Goal: Task Accomplishment & Management: Complete application form

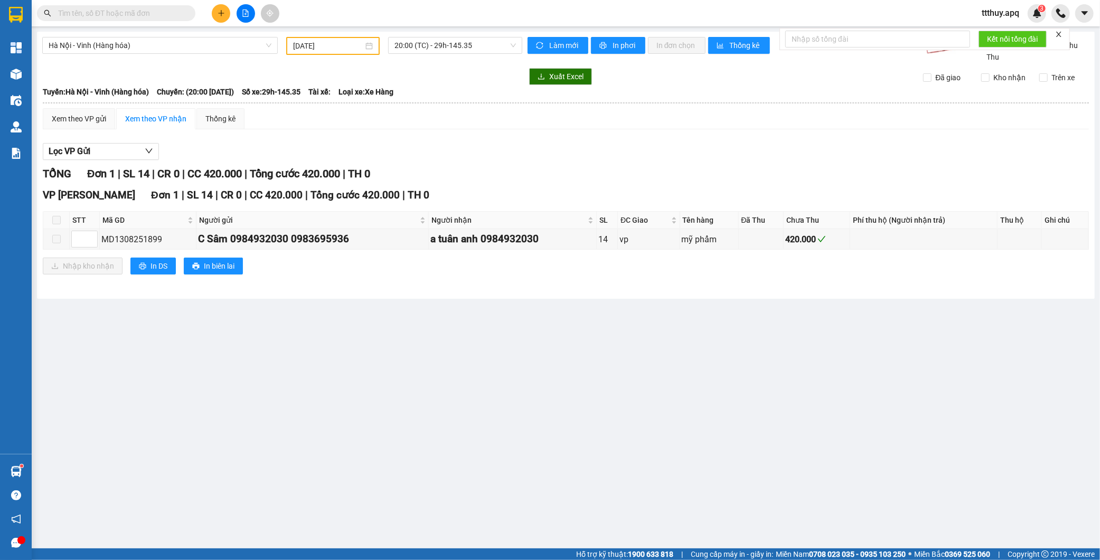
click at [125, 17] on input "text" at bounding box center [120, 13] width 125 height 12
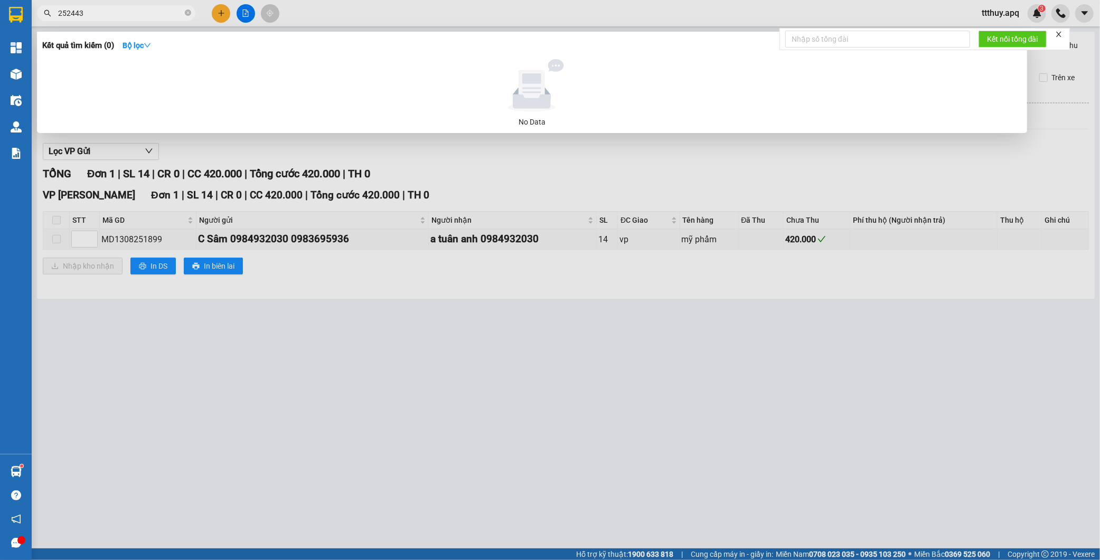
type input "252443"
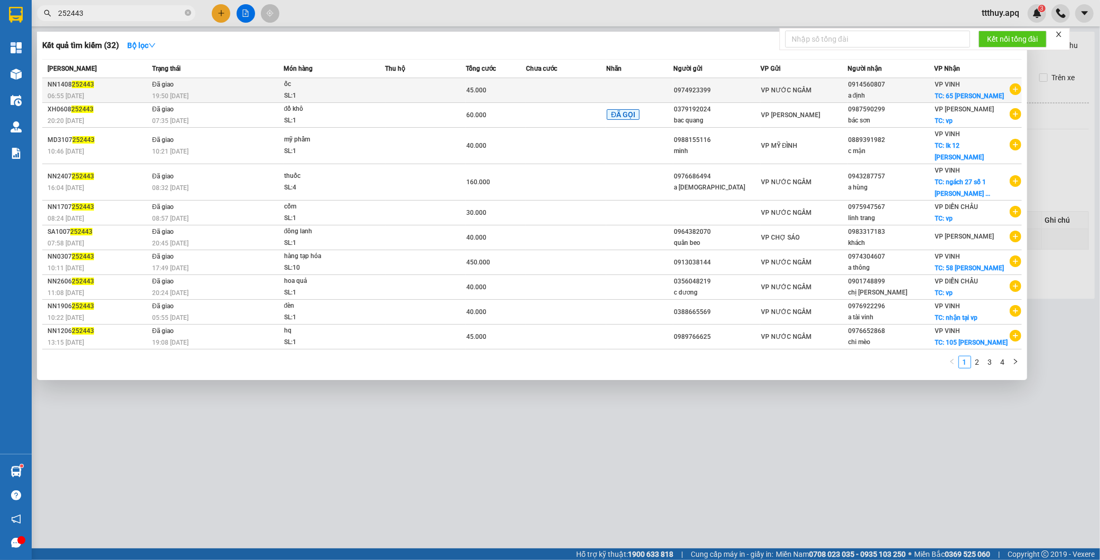
click at [212, 91] on div "19:50 [DATE]" at bounding box center [217, 96] width 131 height 12
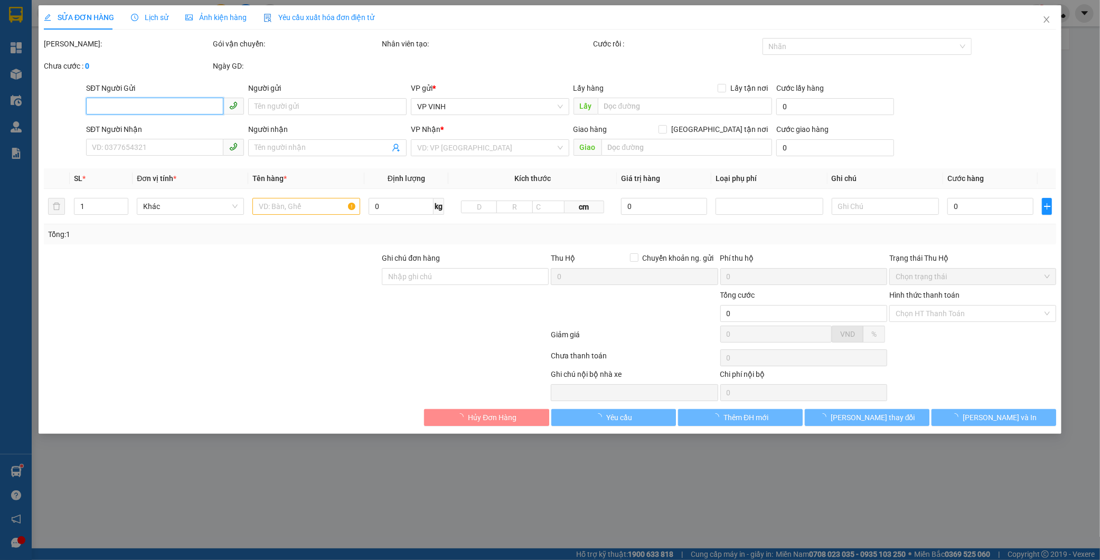
type input "0974923399"
type input "0914560807"
type input "a định"
checkbox input "true"
type input "65 lê nin"
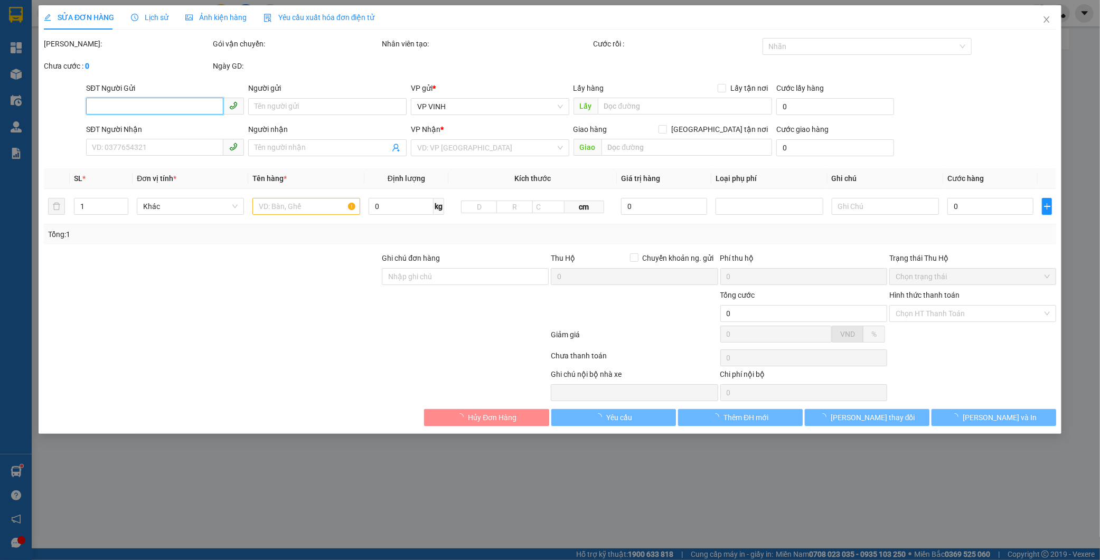
type input "45.000"
type input "10"
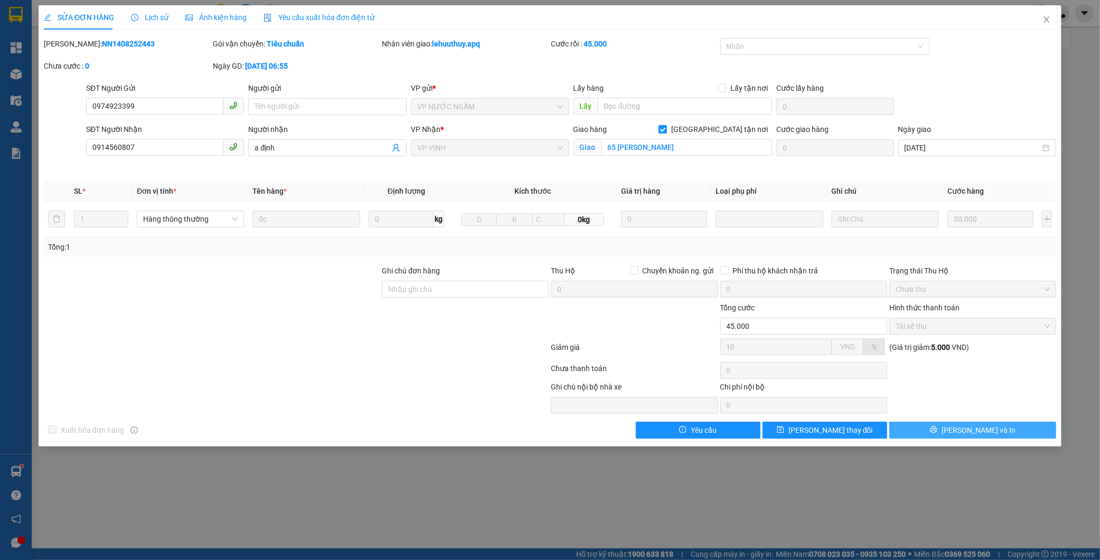
click at [943, 428] on button "Lưu và In" at bounding box center [972, 430] width 167 height 17
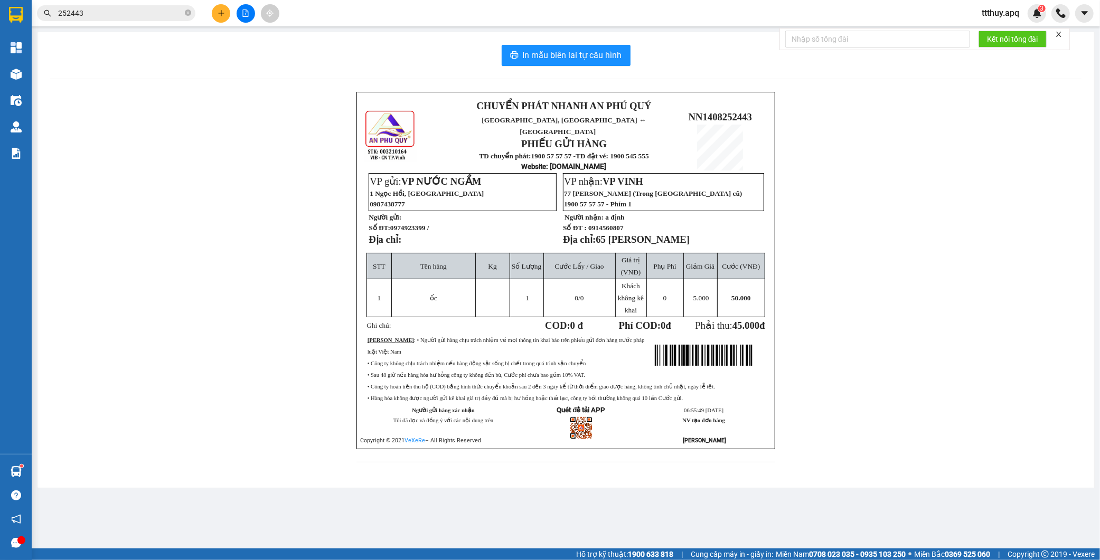
click at [134, 8] on input "252443" at bounding box center [120, 13] width 125 height 12
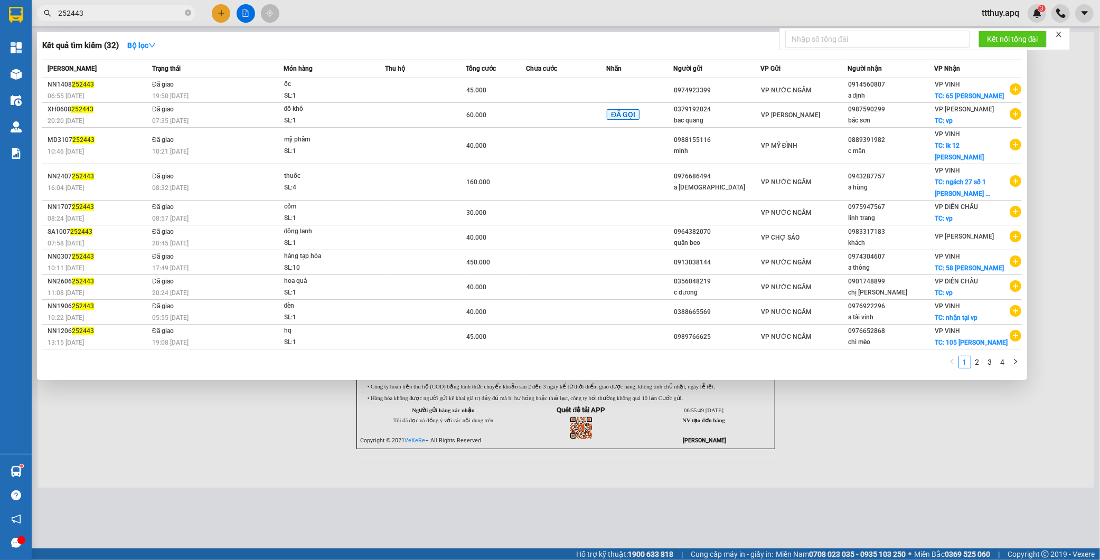
click at [134, 8] on input "252443" at bounding box center [120, 13] width 125 height 12
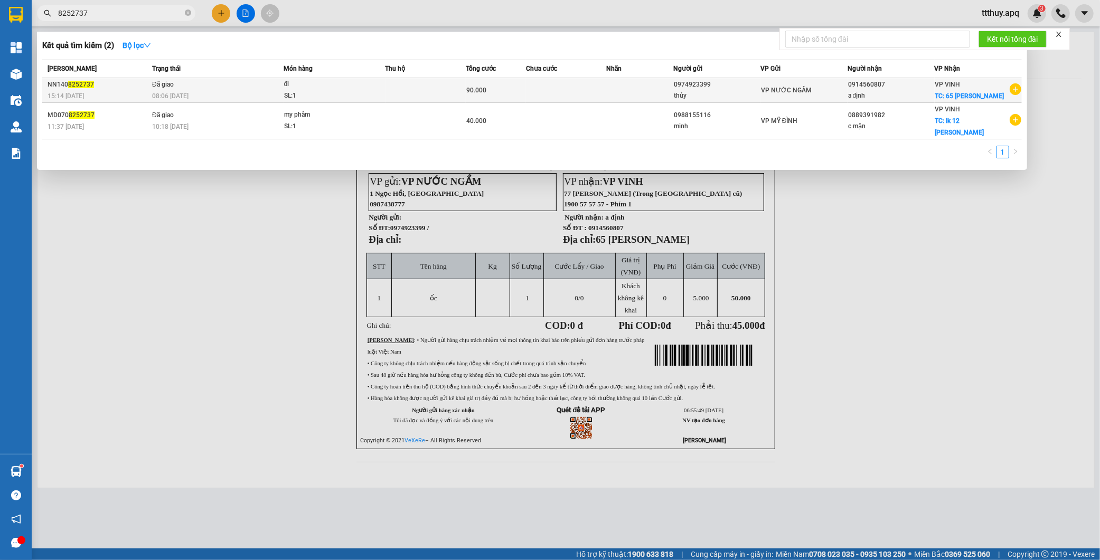
type input "8252737"
click at [297, 95] on div "SL: 1" at bounding box center [323, 96] width 79 height 12
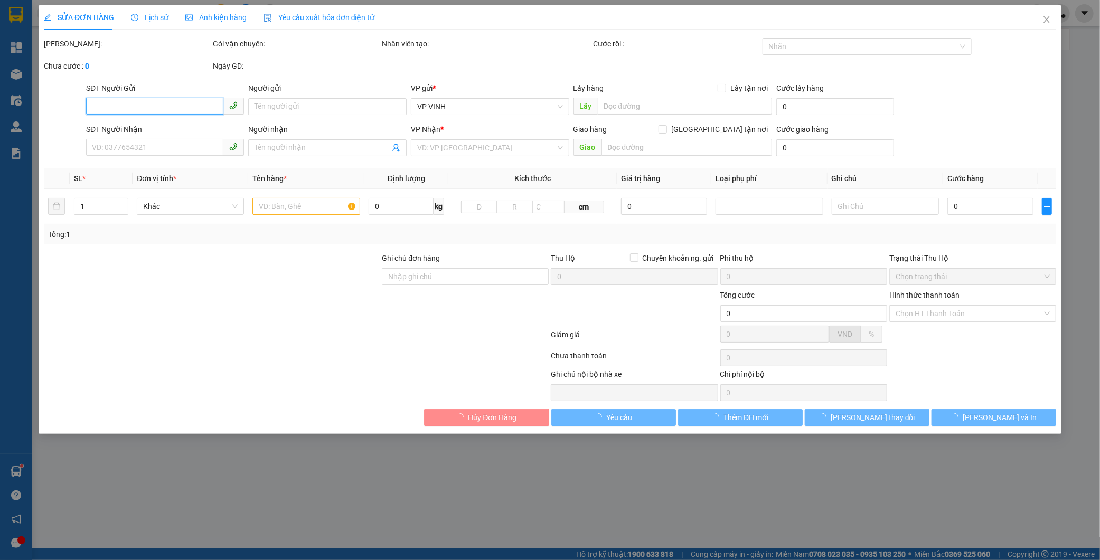
type input "0974923399"
type input "thủy"
type input "0914560807"
type input "a định"
checkbox input "true"
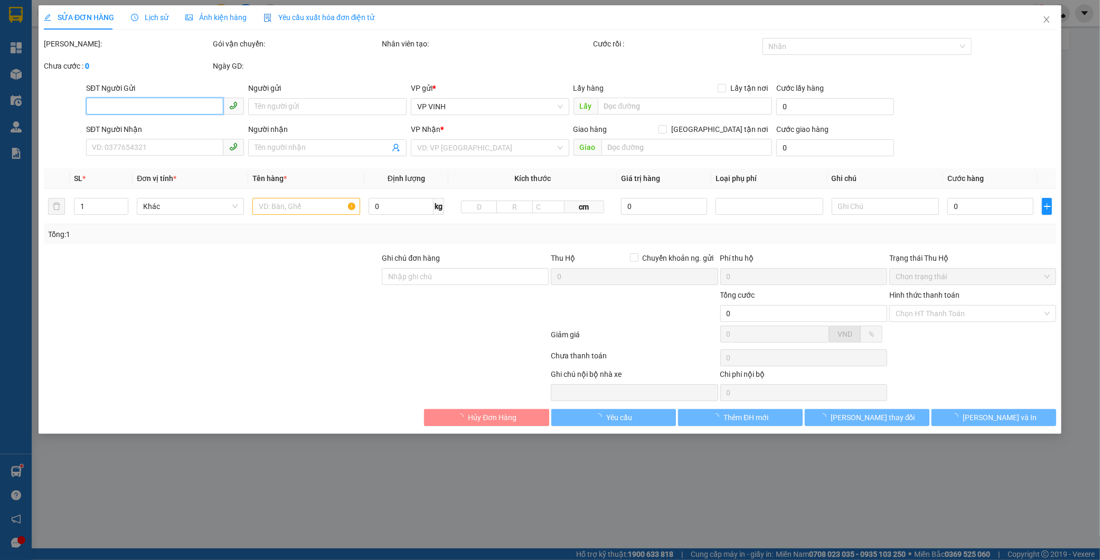
type input "65 lê nin"
type input "90.000"
type input "10"
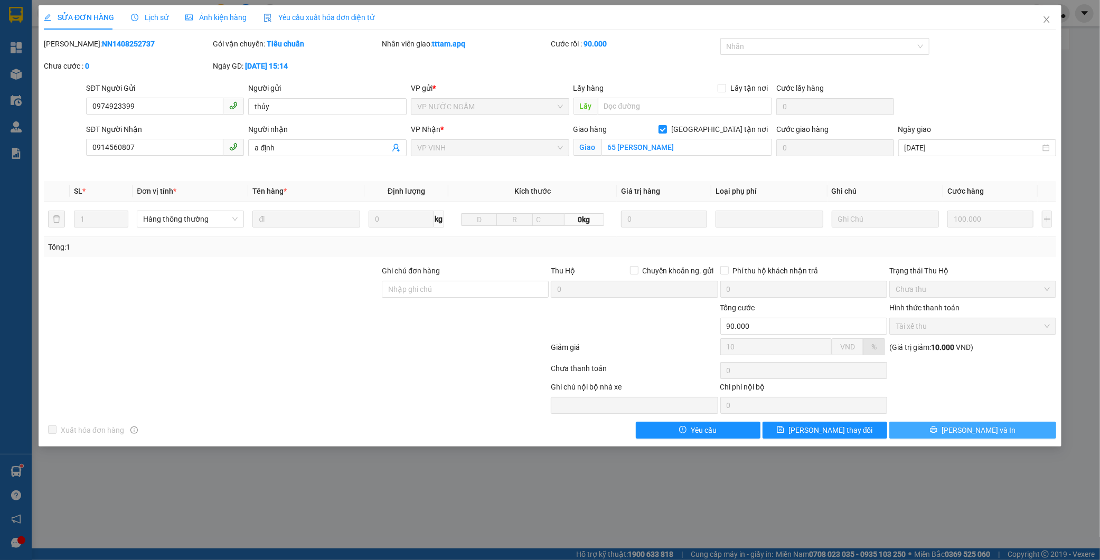
click at [915, 429] on button "Lưu và In" at bounding box center [972, 430] width 167 height 17
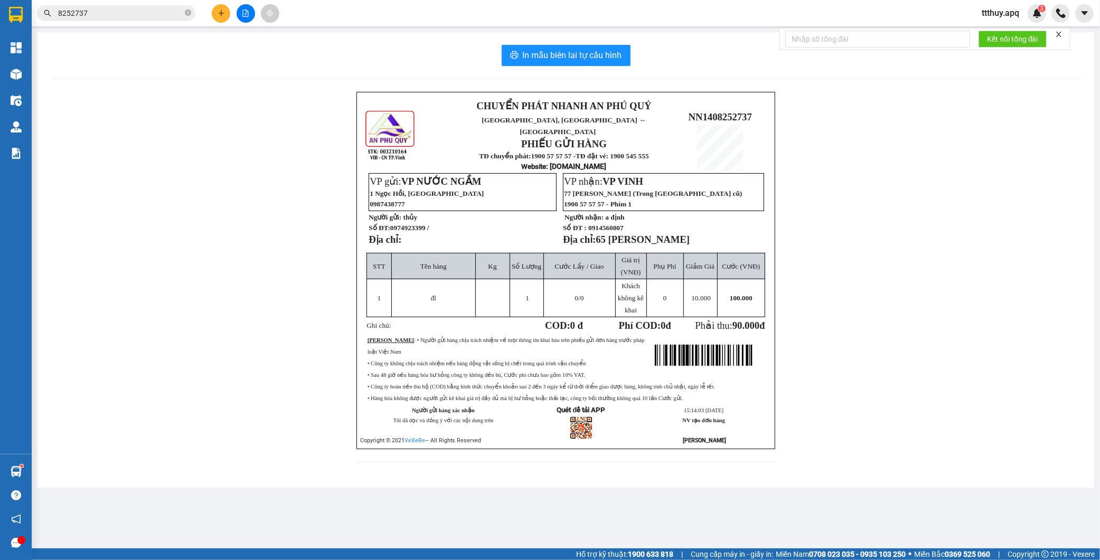
click at [151, 14] on input "8252737" at bounding box center [120, 13] width 125 height 12
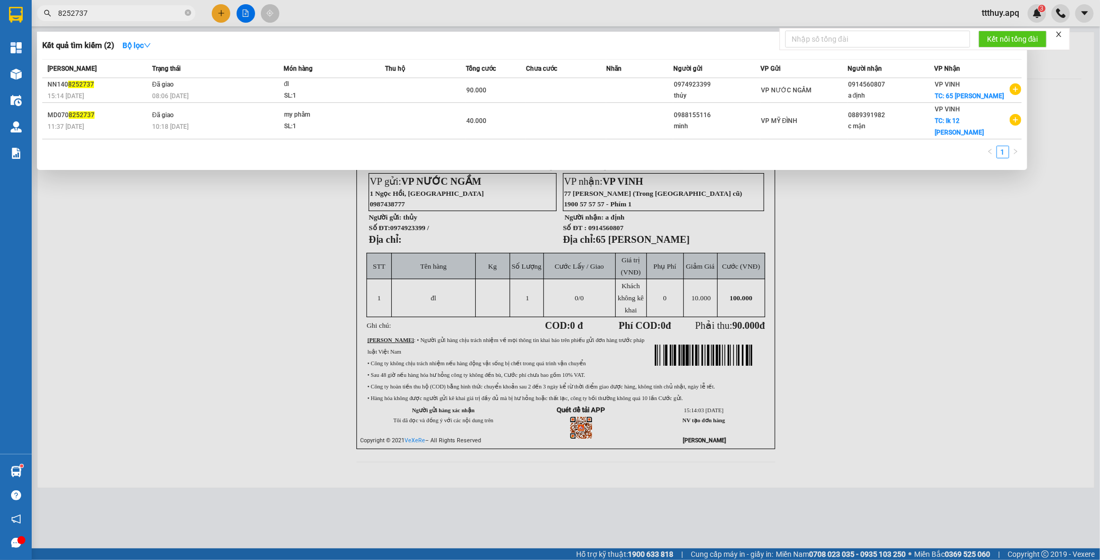
click at [151, 14] on input "8252737" at bounding box center [120, 13] width 125 height 12
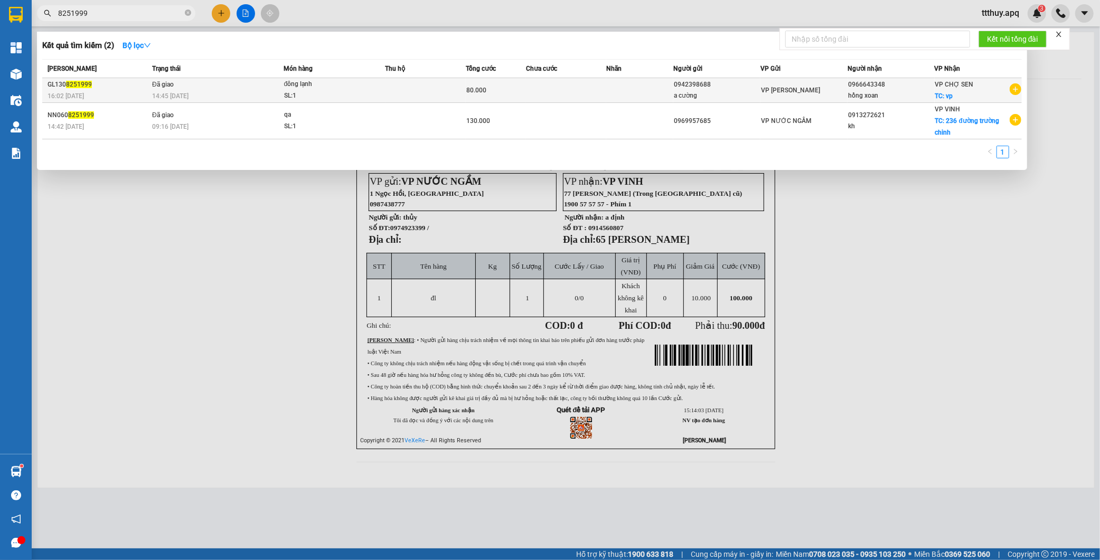
type input "8251999"
click at [391, 91] on td at bounding box center [425, 90] width 80 height 25
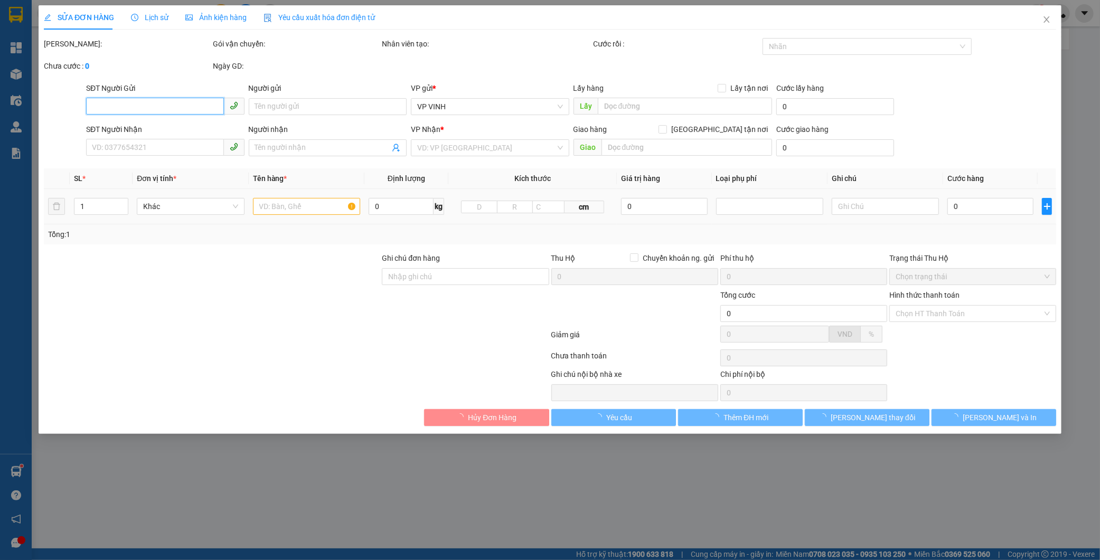
type input "0942398688"
type input "a cường"
type input "0966643348"
type input "hồng xoan"
checkbox input "true"
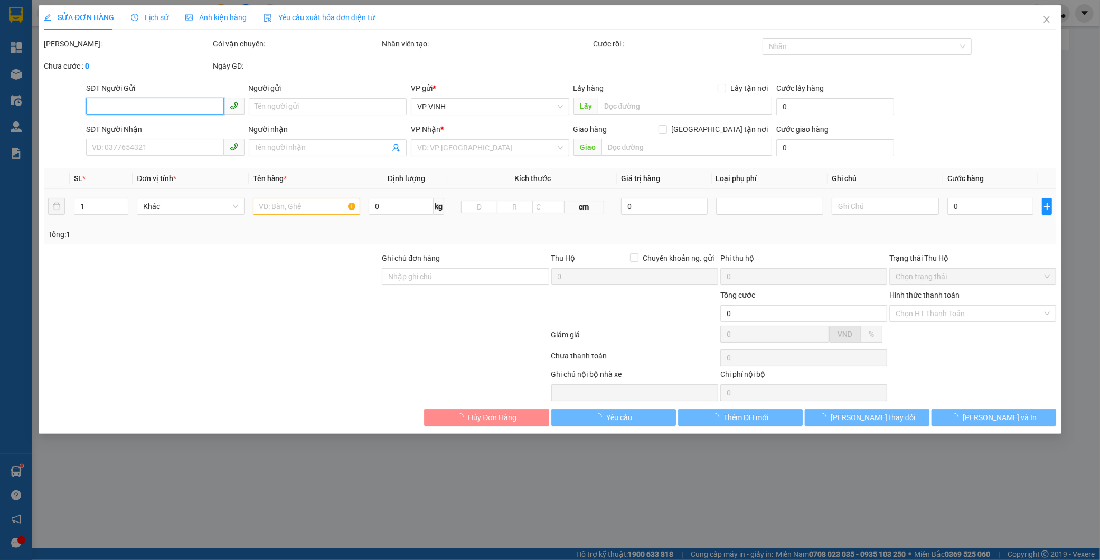
type input "vp"
type input "80.000"
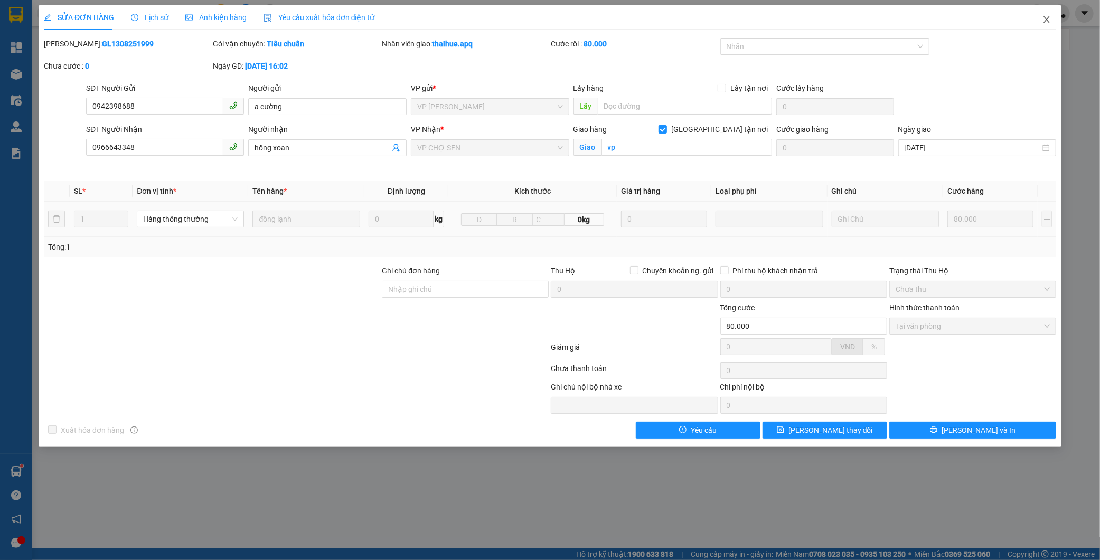
click at [1042, 16] on icon "close" at bounding box center [1046, 19] width 8 height 8
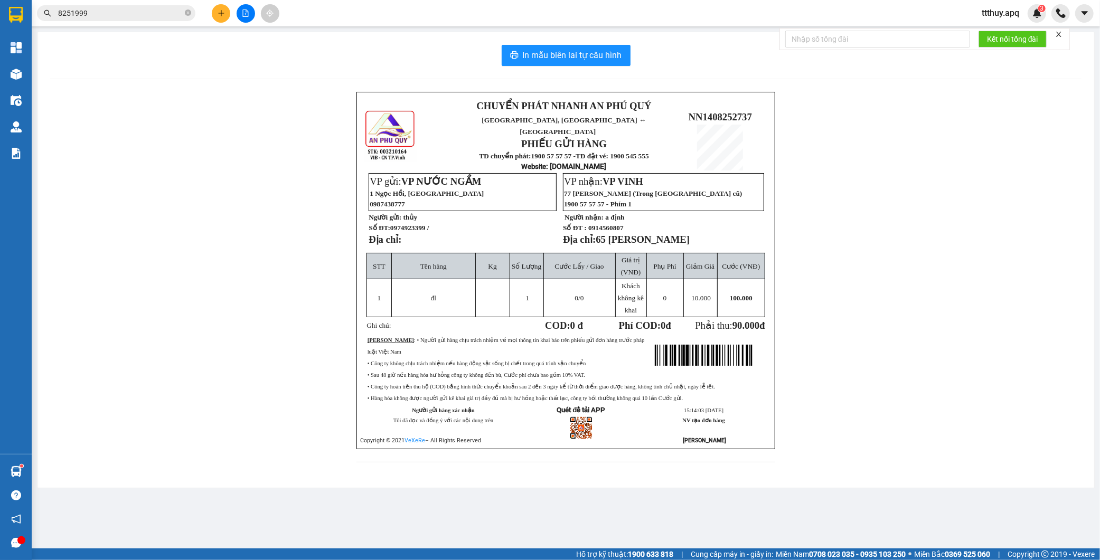
click at [133, 13] on input "8251999" at bounding box center [120, 13] width 125 height 12
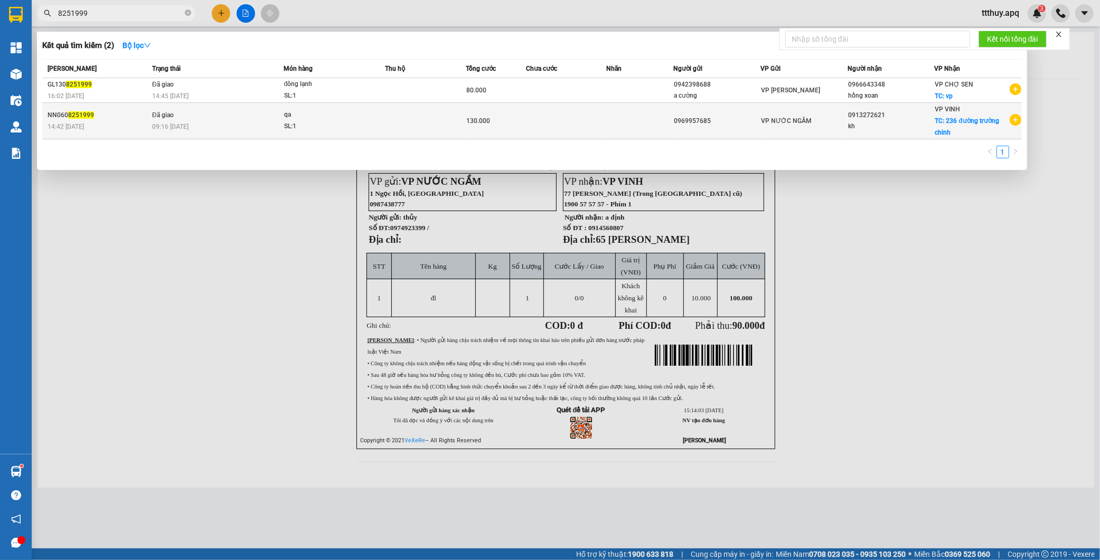
click at [194, 128] on div "09:16 - 07/08" at bounding box center [217, 127] width 131 height 12
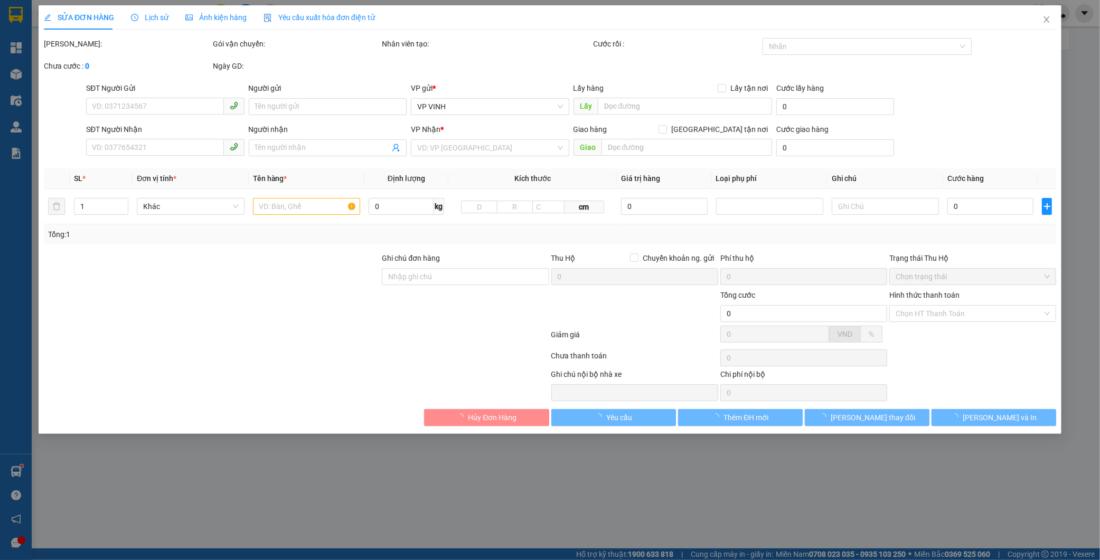
type input "0969957685"
type input "0913272621"
type input "kh"
checkbox input "true"
type input "236 đường trường chinh"
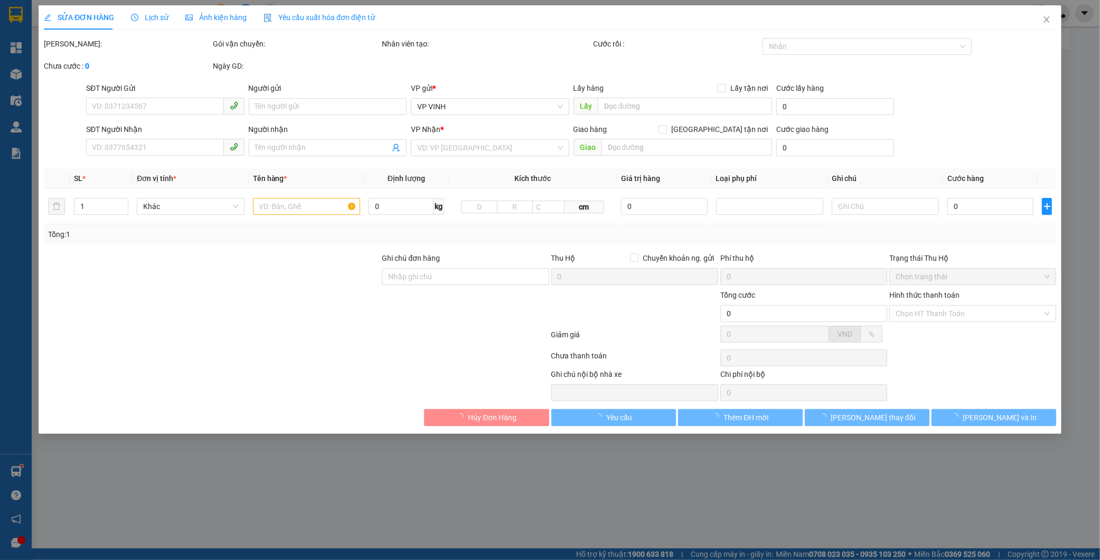
type input "130.000"
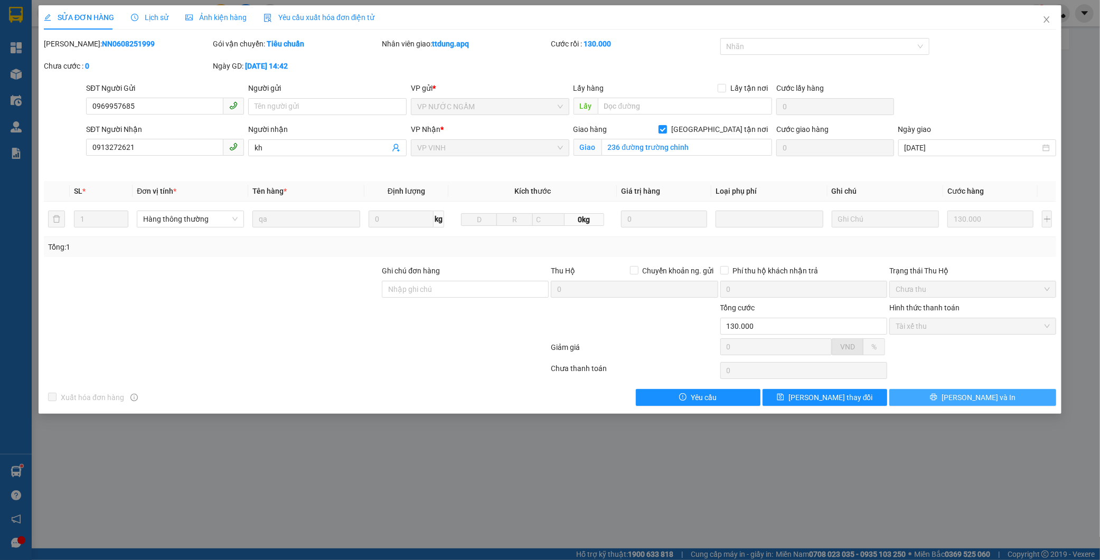
drag, startPoint x: 916, startPoint y: 397, endPoint x: 591, endPoint y: 410, distance: 324.5
click at [916, 397] on button "Lưu và In" at bounding box center [972, 397] width 167 height 17
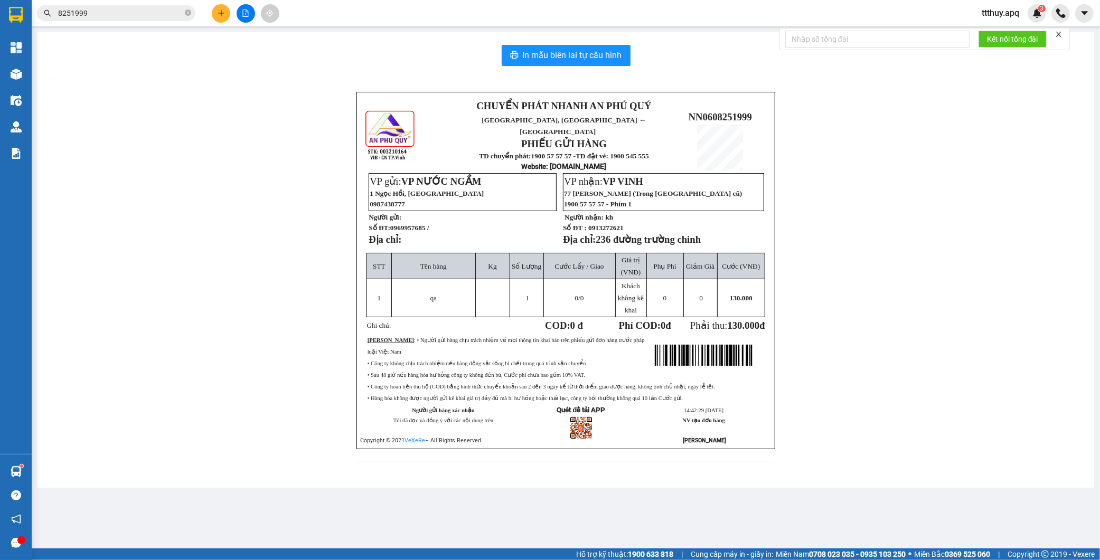
click at [124, 14] on input "8251999" at bounding box center [120, 13] width 125 height 12
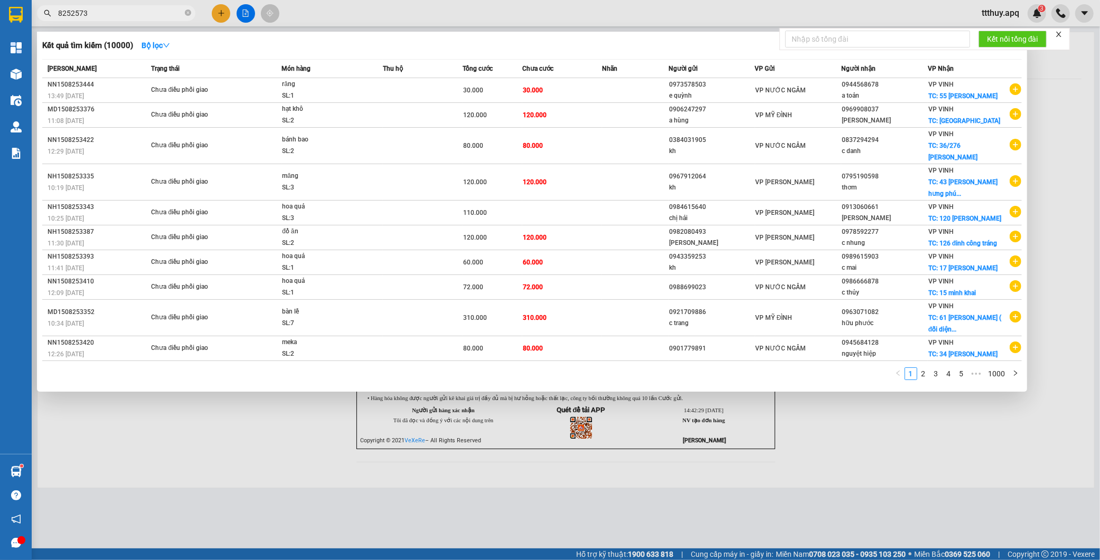
type input "8252573"
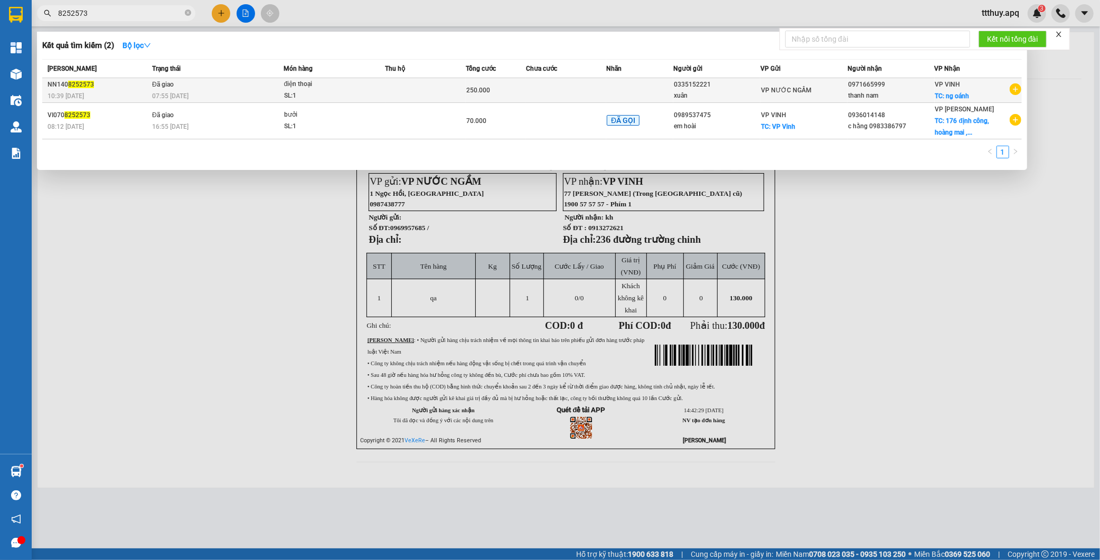
click at [328, 91] on div "SL: 1" at bounding box center [323, 96] width 79 height 12
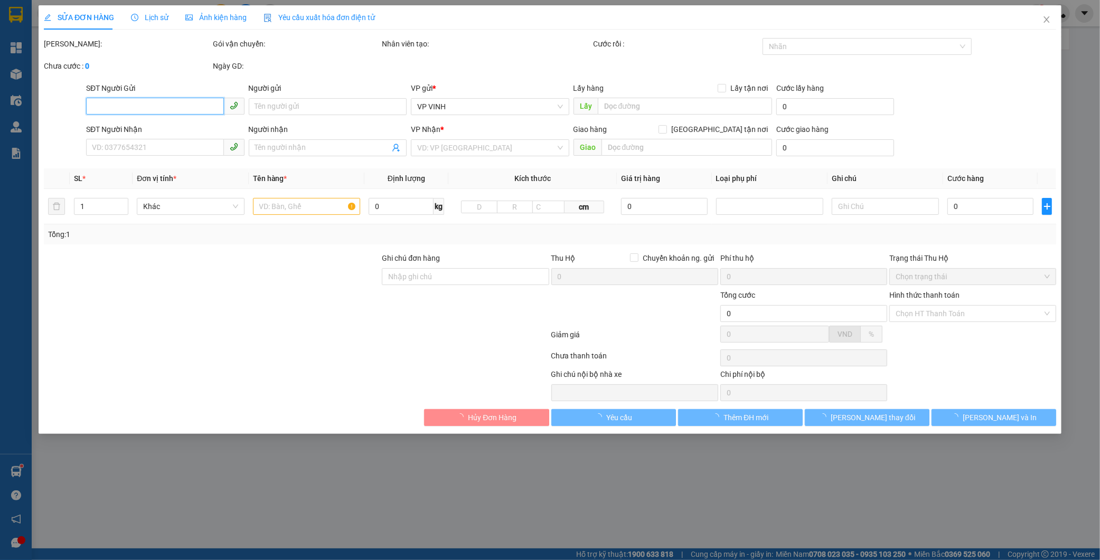
type input "0335152221"
type input "xuân"
type input "0971665999"
type input "thanh nam"
checkbox input "true"
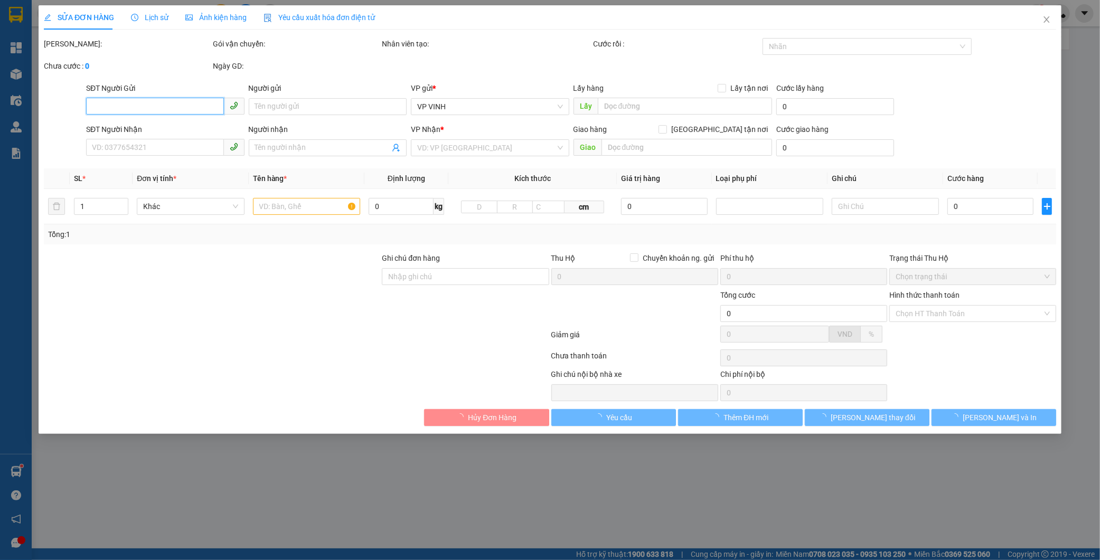
type input "ng oánh"
type input "250.000"
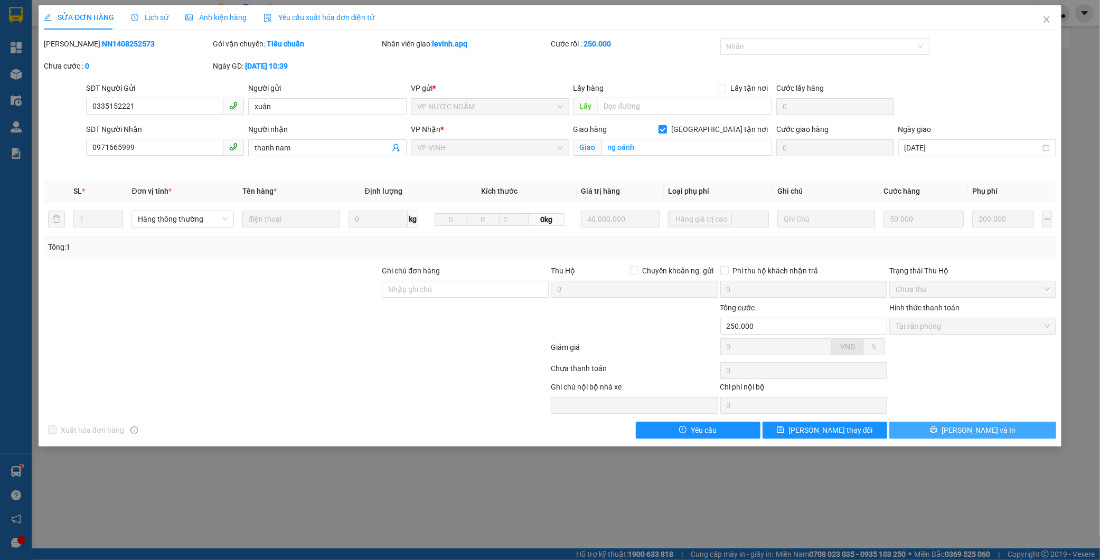
click at [914, 433] on button "Lưu và In" at bounding box center [972, 430] width 167 height 17
